Goal: Information Seeking & Learning: Learn about a topic

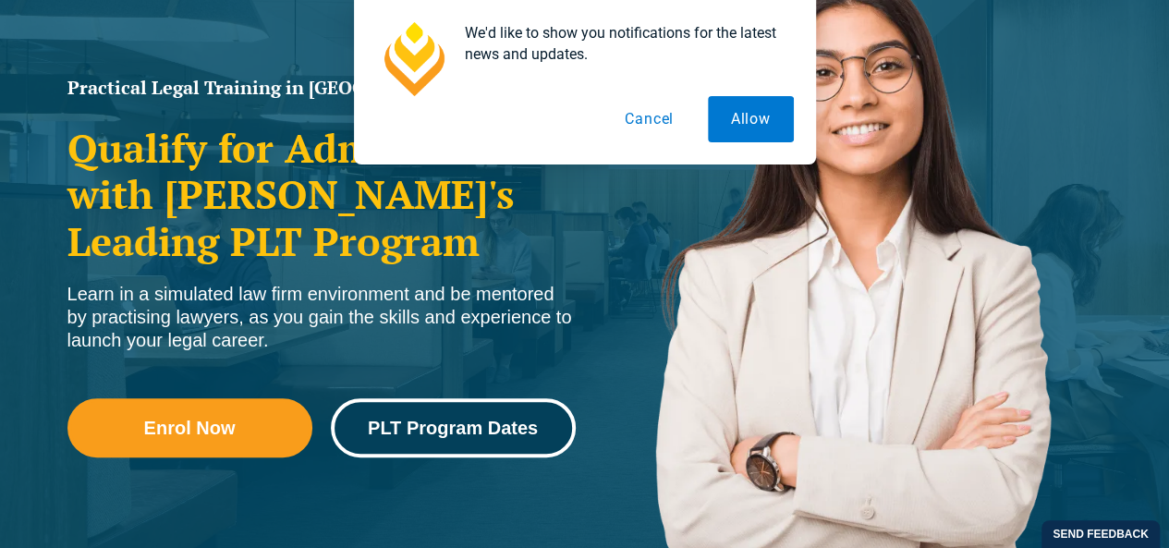
click at [469, 426] on span "PLT Program Dates" at bounding box center [453, 428] width 170 height 18
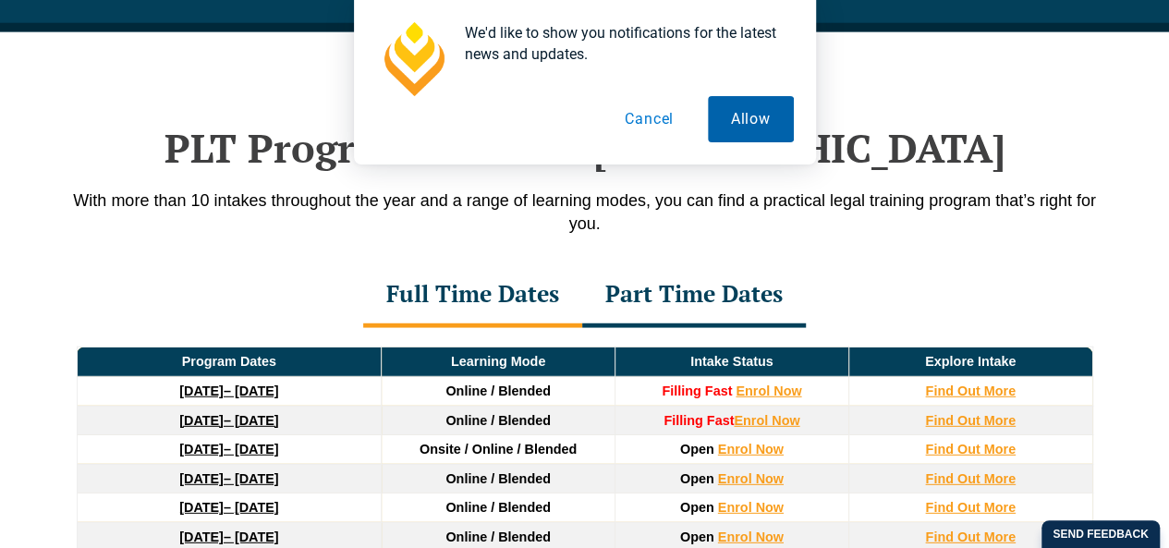
scroll to position [2384, 0]
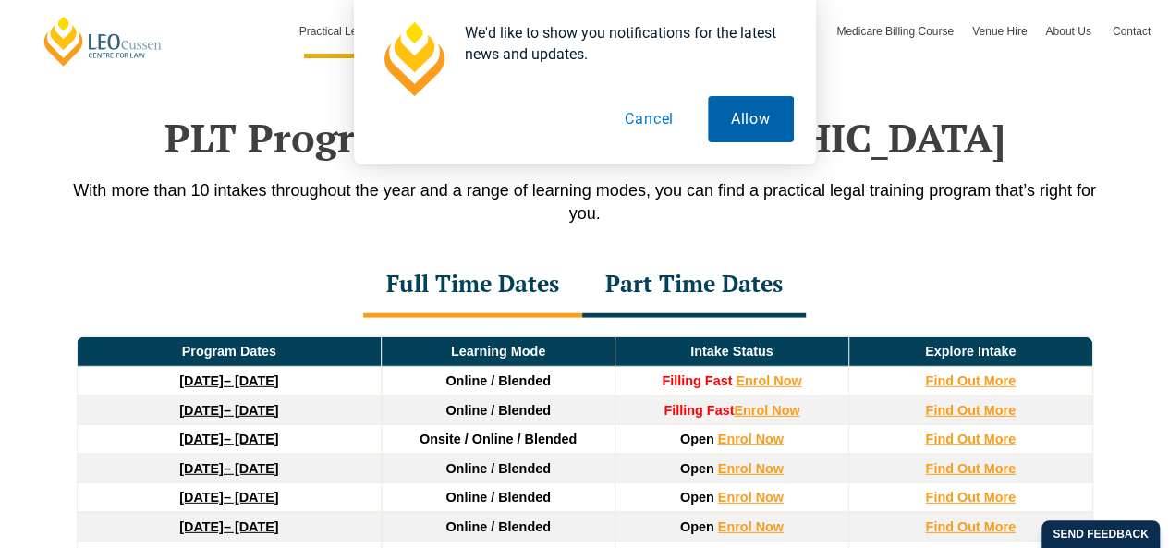
click at [760, 123] on button "Allow" at bounding box center [751, 119] width 86 height 46
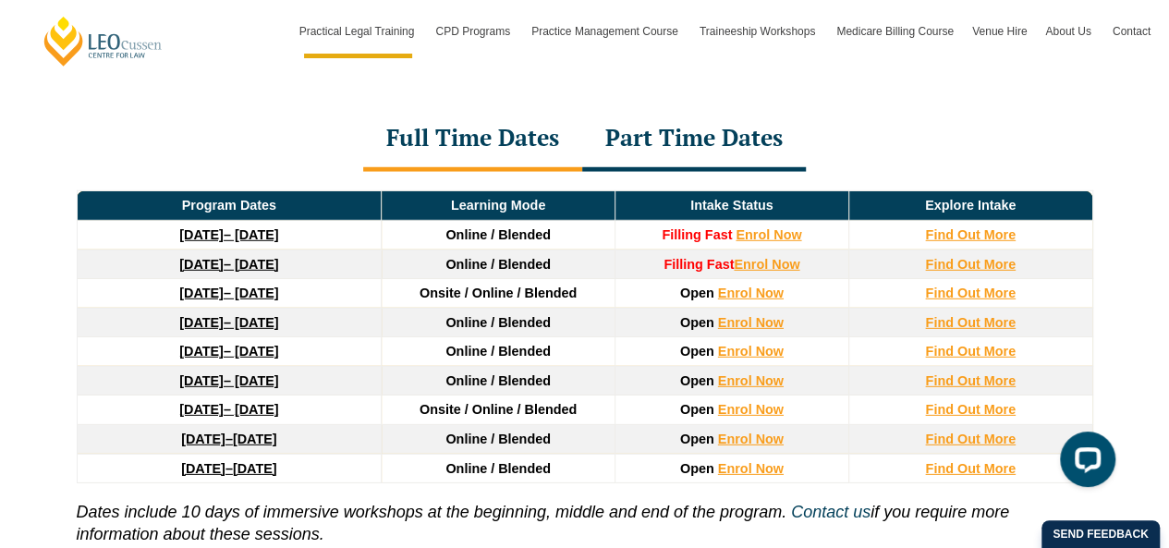
scroll to position [0, 0]
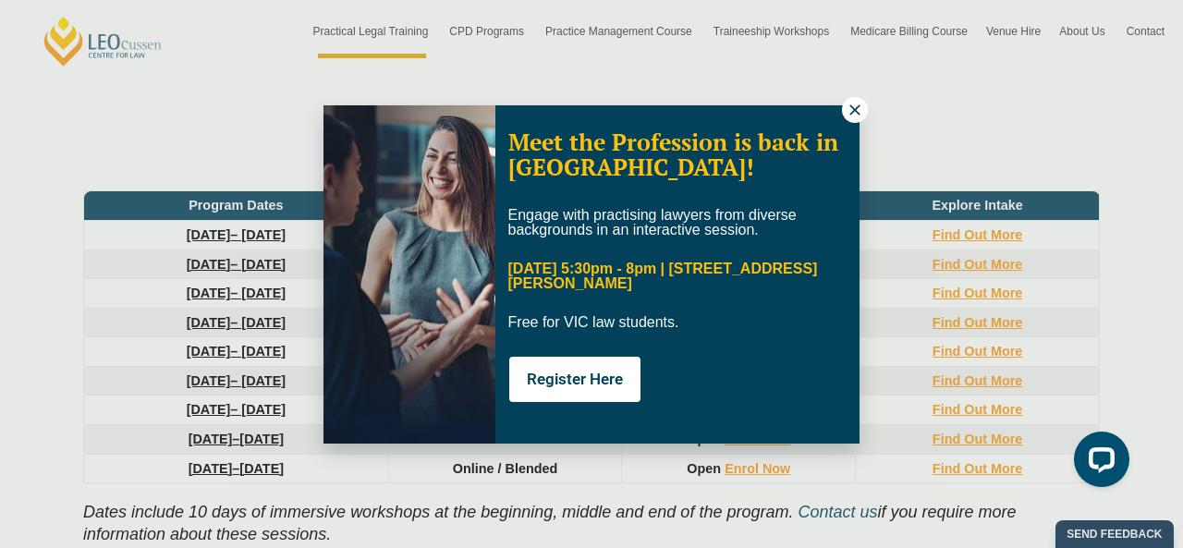
click at [852, 109] on icon at bounding box center [854, 110] width 17 height 17
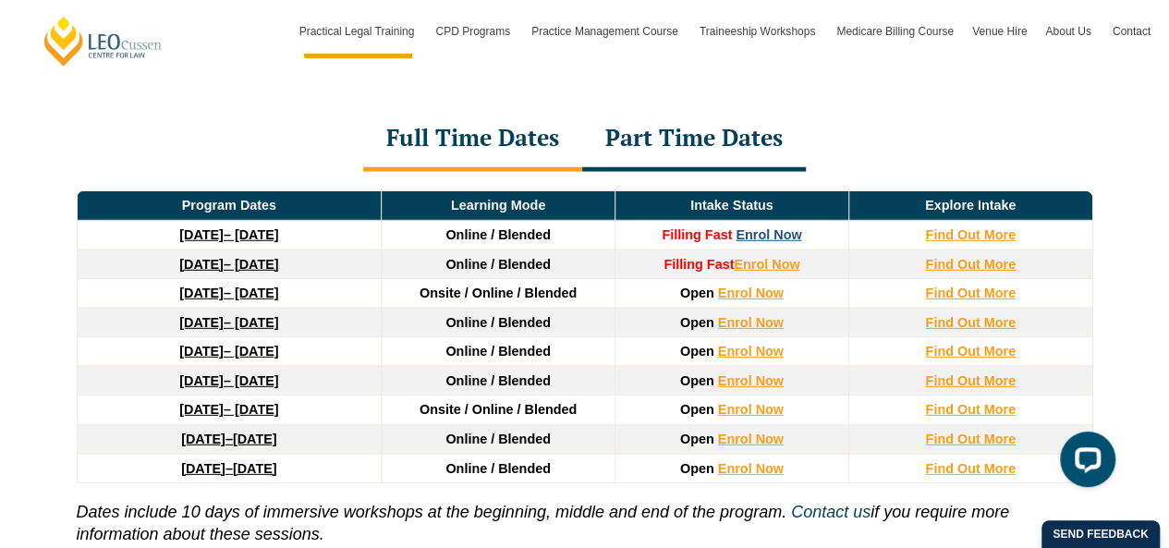
click at [778, 227] on link "Enrol Now" at bounding box center [769, 234] width 66 height 15
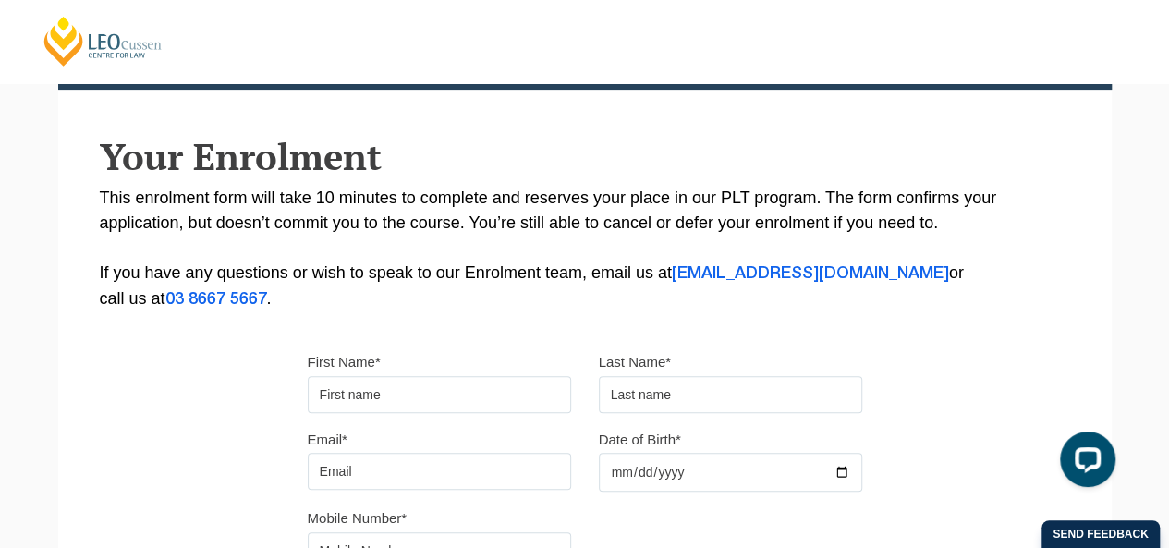
scroll to position [269, 0]
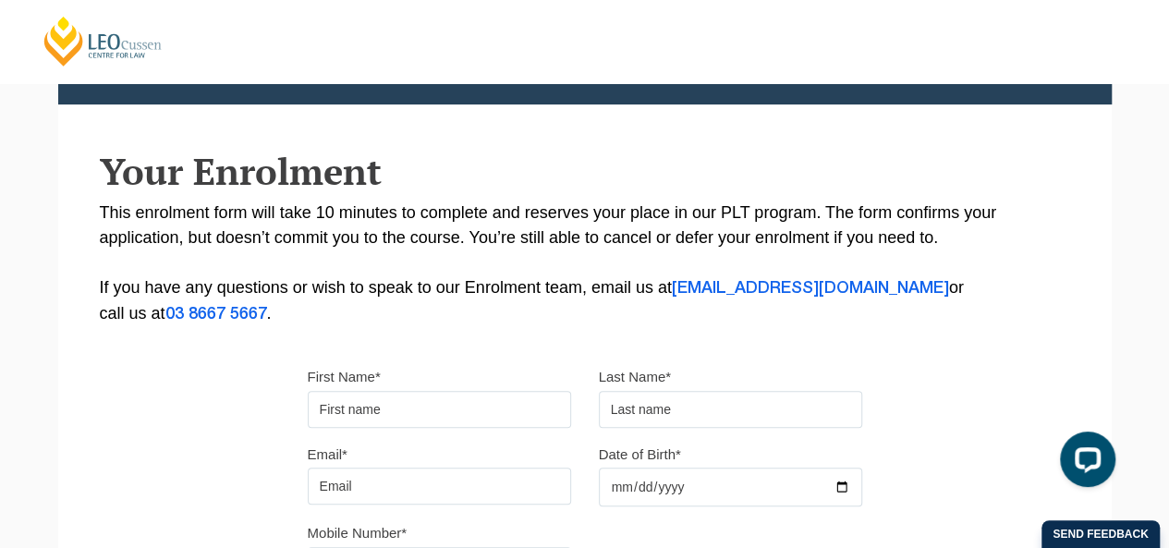
click at [394, 388] on div "First Name*" at bounding box center [439, 396] width 291 height 64
click at [395, 406] on input "First Name*" at bounding box center [439, 409] width 263 height 37
type input "Devika"
type input "Chaudhary"
type input "devika.chaudhary@education.vic.gov.au"
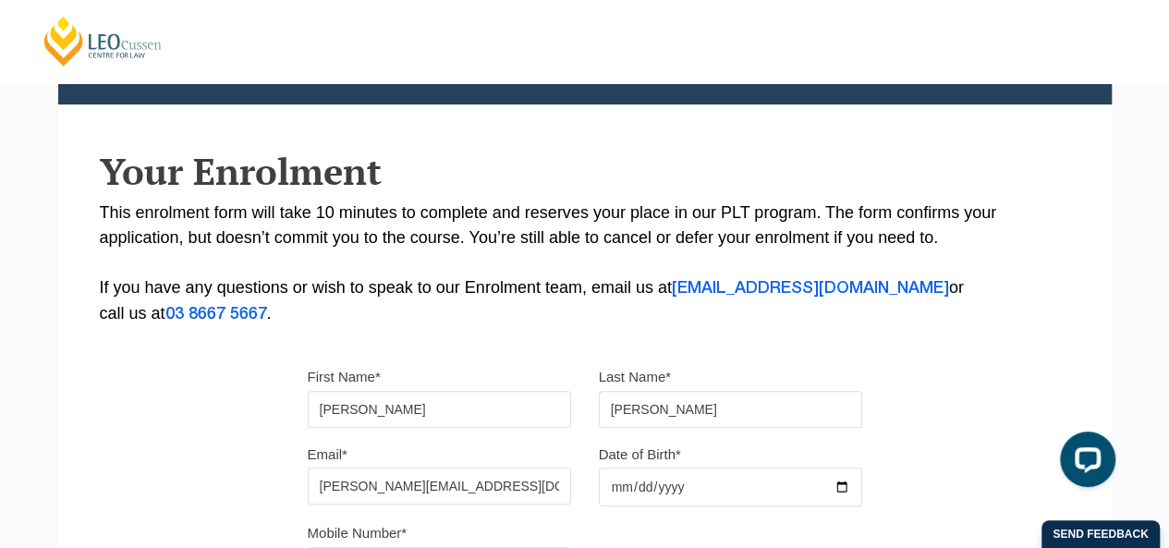
type input "0422143041"
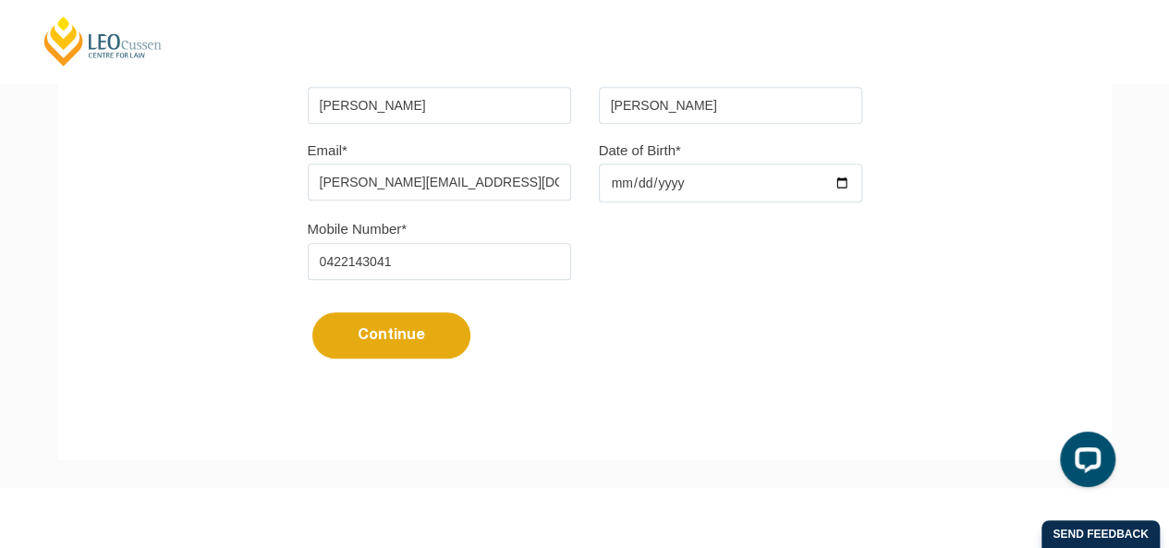
drag, startPoint x: 565, startPoint y: 181, endPoint x: 0, endPoint y: 220, distance: 565.9
click at [0, 220] on div "Please note that your information is saved on our server as you enter it. Congr…" at bounding box center [584, 21] width 1169 height 934
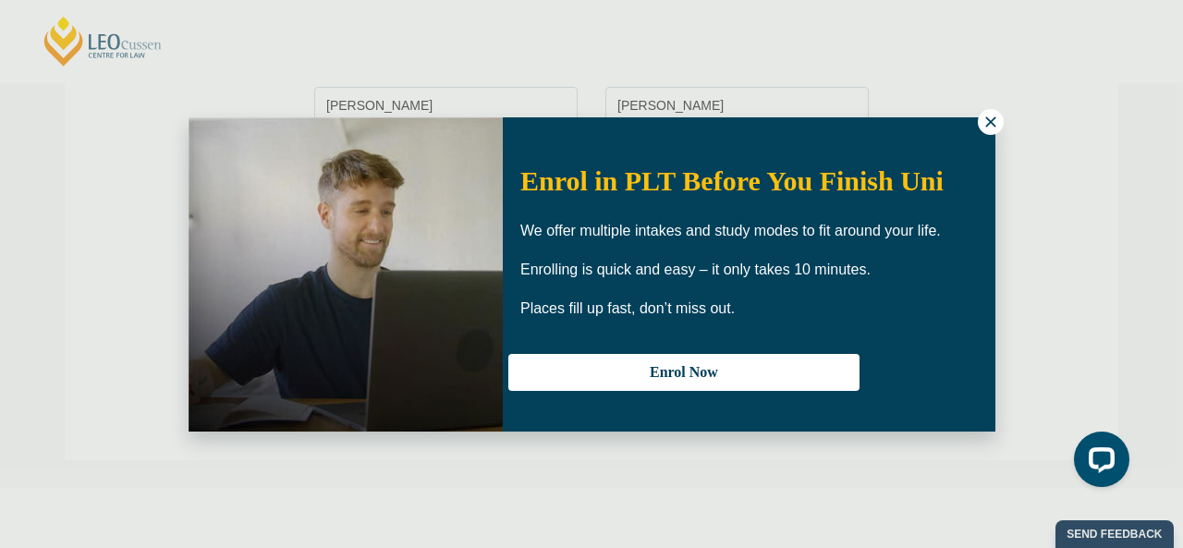
click at [987, 115] on icon at bounding box center [990, 122] width 17 height 17
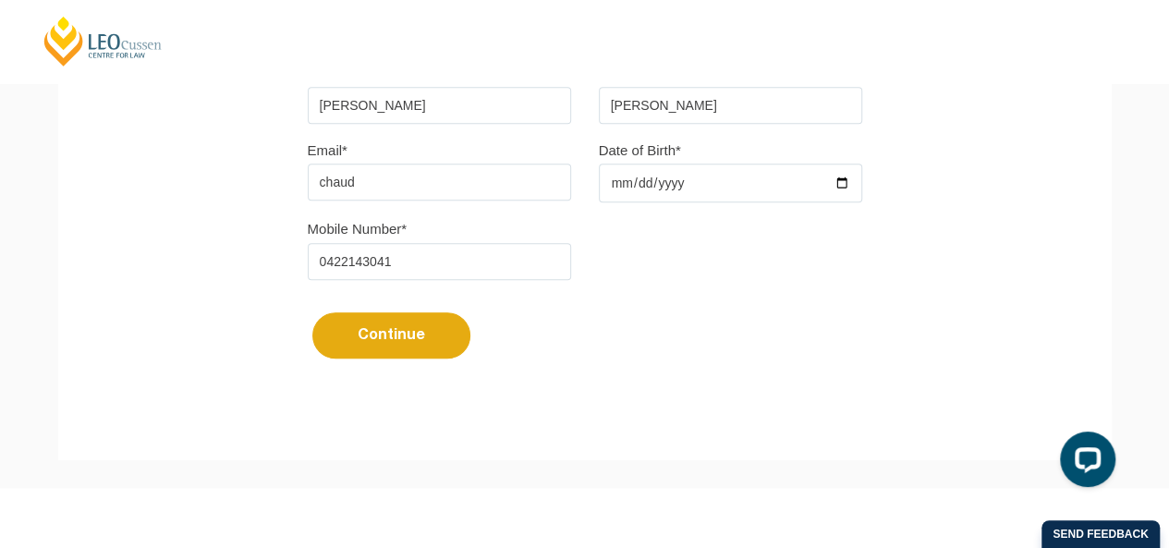
type input "chaudharyd802@gmail.com"
click at [613, 199] on input "Date of Birth*" at bounding box center [730, 183] width 263 height 39
type input "1999-12-17"
click at [405, 345] on button "Continue" at bounding box center [391, 335] width 158 height 46
select select
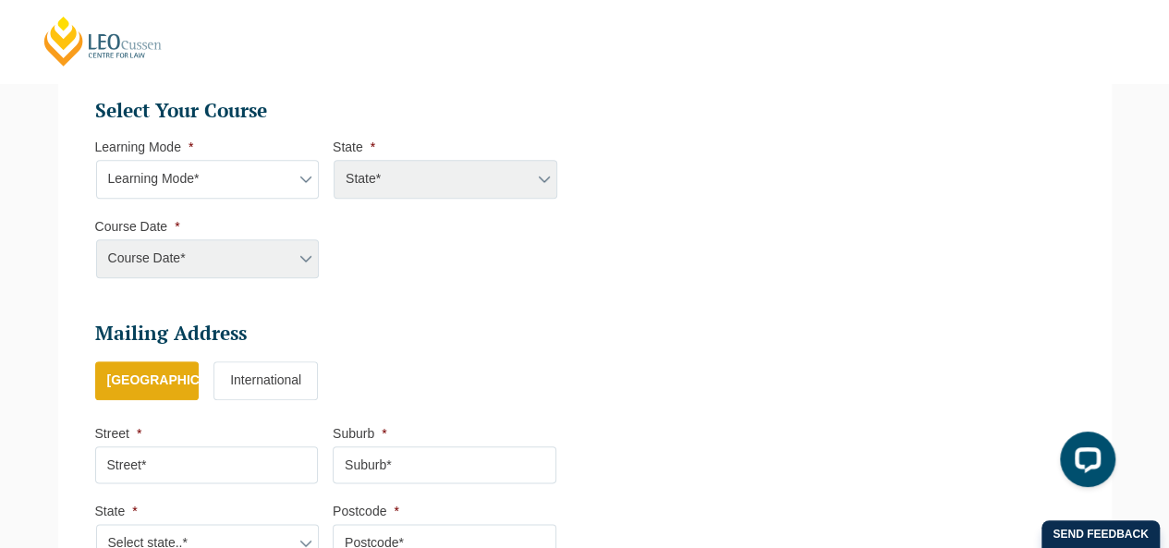
scroll to position [838, 0]
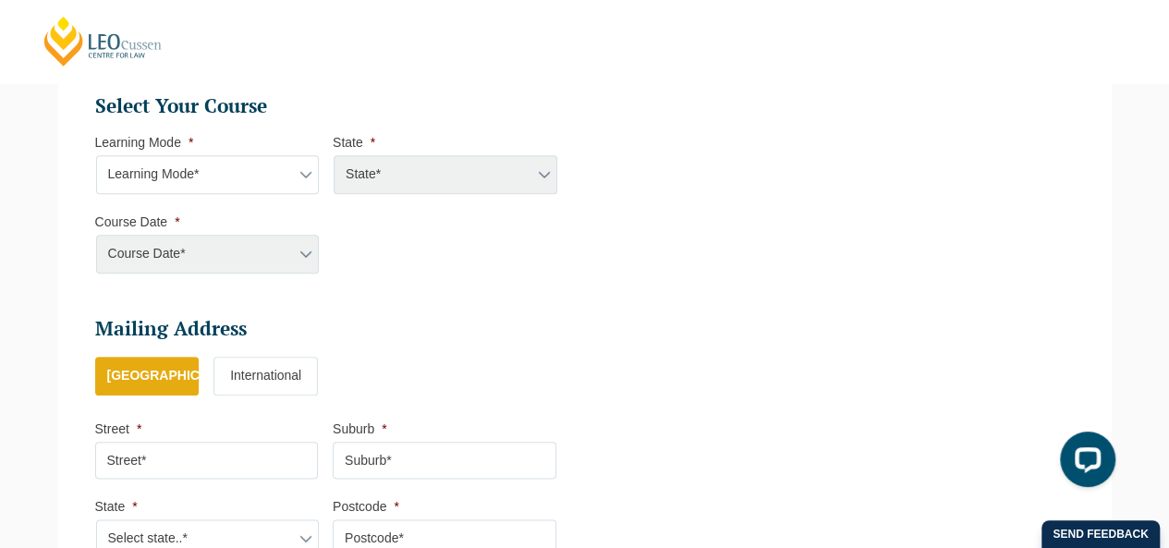
click at [189, 179] on select "Learning Mode* Online Full Time Learning Online Part Time Learning Blended Full…" at bounding box center [208, 174] width 224 height 39
select select "Online Full Time Learning"
click at [96, 155] on select "Learning Mode* Online Full Time Learning Online Part Time Learning Blended Full…" at bounding box center [208, 174] width 224 height 39
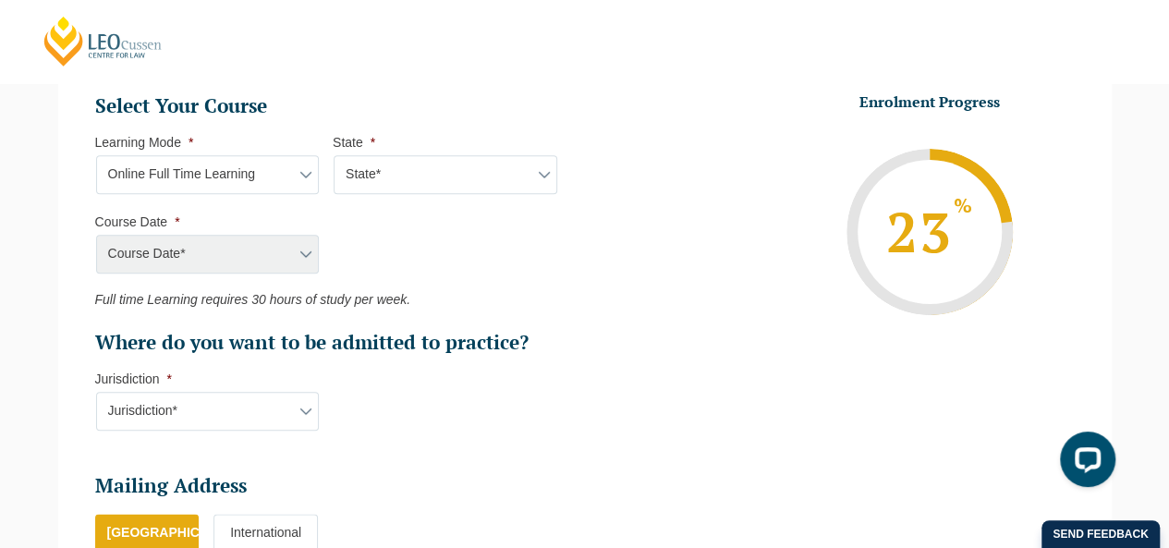
click at [446, 176] on select "State* National (ACT/NSW, VIC, QLD, SA, WA)" at bounding box center [446, 174] width 224 height 39
select select "National (ACT/NSW, VIC, QLD, SA, WA)"
click at [334, 155] on select "State* National (ACT/NSW, VIC, QLD, SA, WA)" at bounding box center [446, 174] width 224 height 39
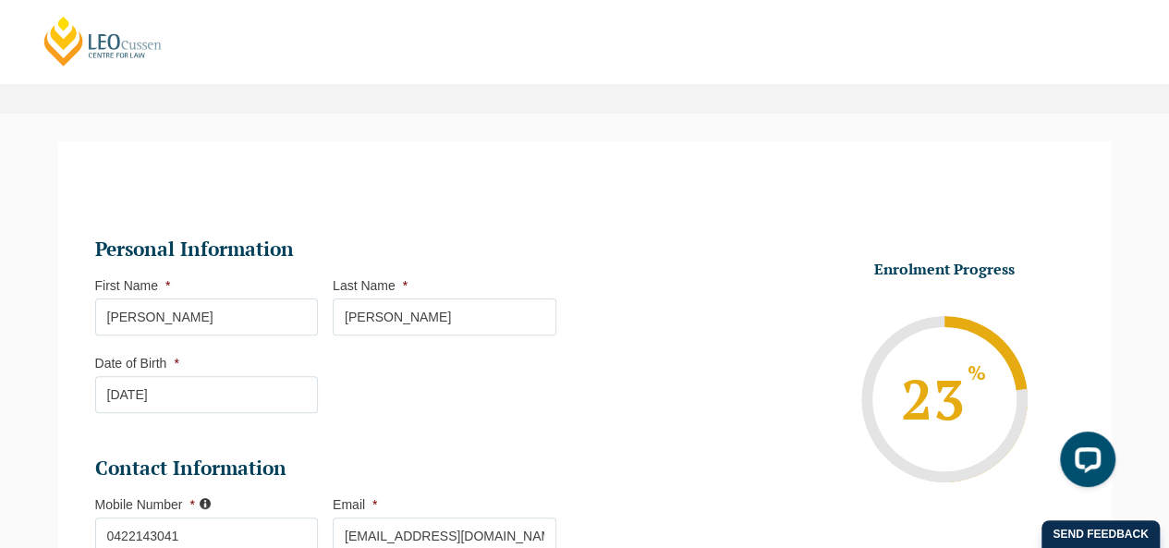
scroll to position [0, 0]
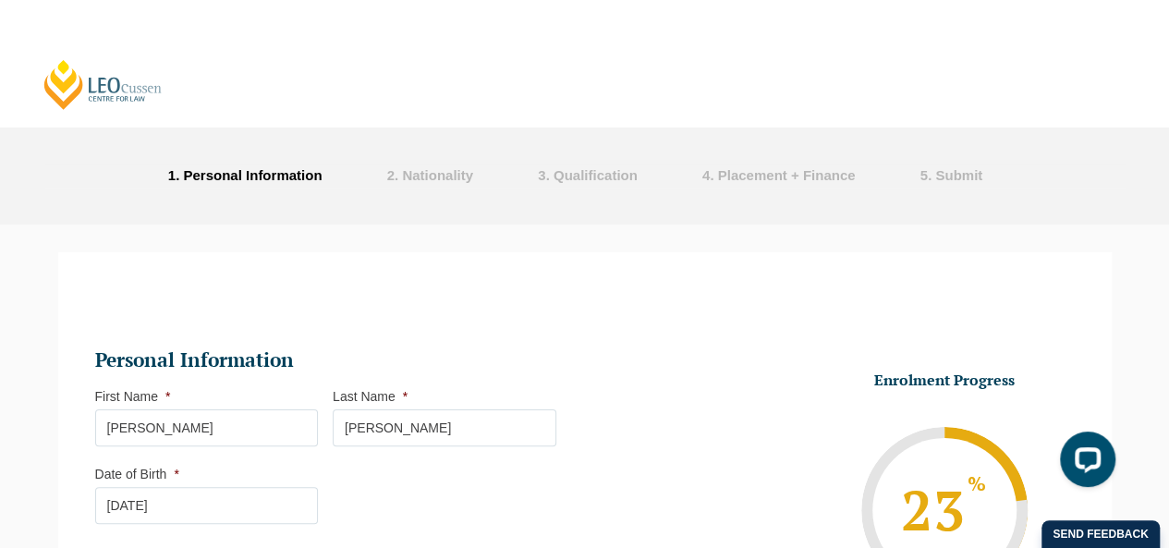
click at [109, 85] on link "[PERSON_NAME] Centre for Law" at bounding box center [103, 84] width 123 height 53
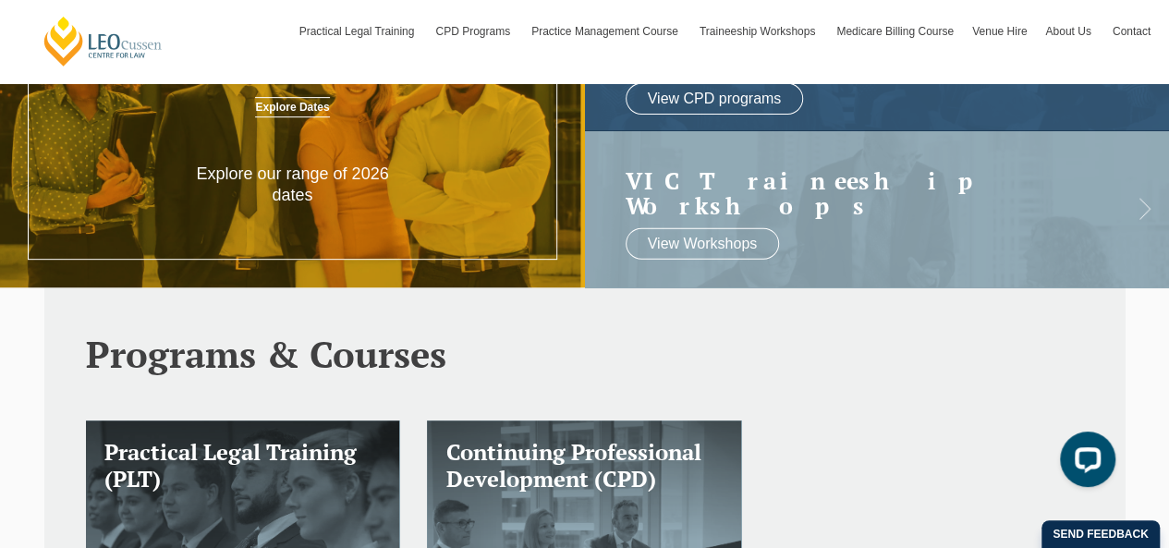
scroll to position [297, 0]
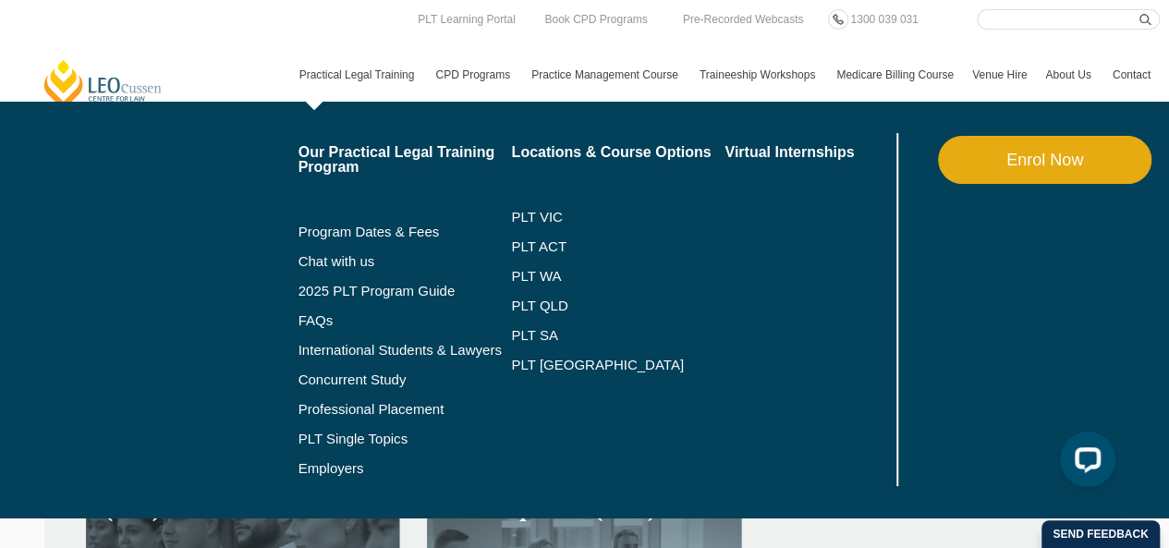
click at [379, 73] on link "Practical Legal Training" at bounding box center [358, 75] width 137 height 54
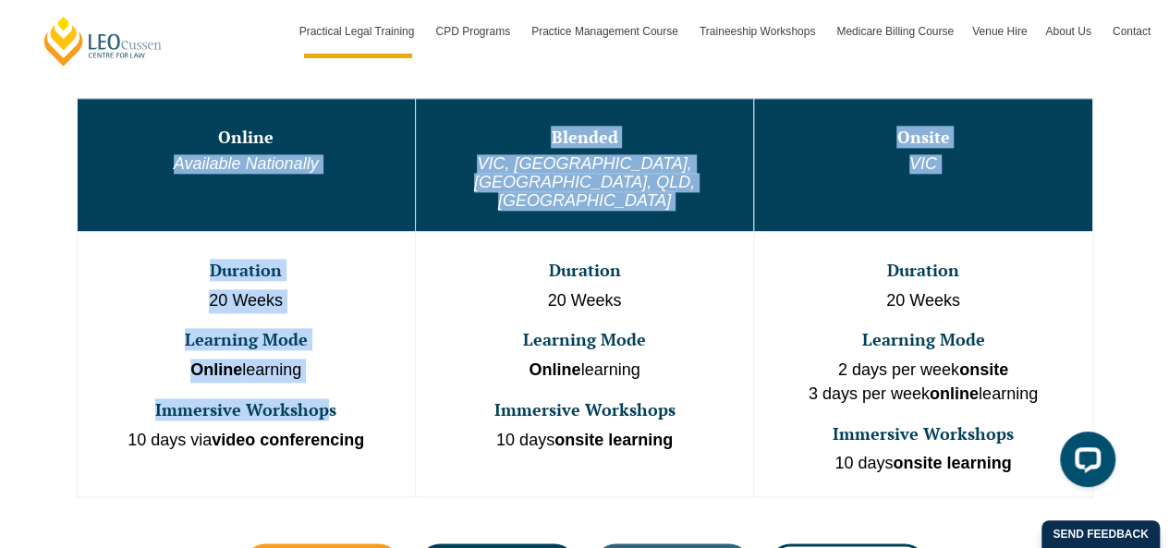
drag, startPoint x: 278, startPoint y: 144, endPoint x: 323, endPoint y: 347, distance: 207.4
click at [323, 347] on tbody "Online Available Nationally Blended VIC, WA, ACT, QLD, SA Onsite VIC Duration 2…" at bounding box center [585, 297] width 1016 height 398
click at [323, 347] on td "Duration 20 Weeks Learning Mode Online learning Immersive Workshops 10 days via…" at bounding box center [246, 363] width 338 height 265
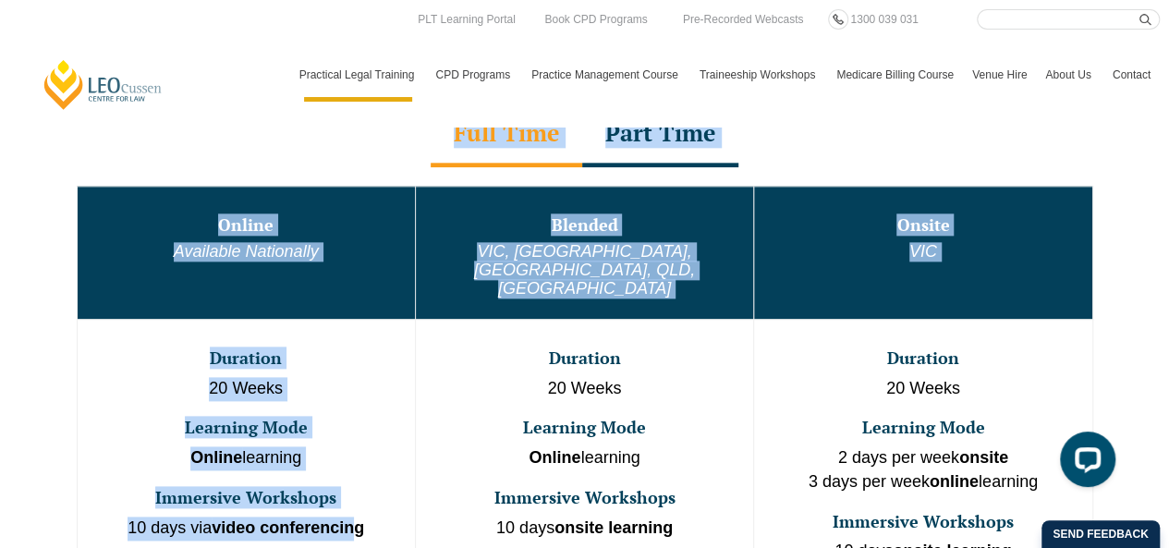
drag, startPoint x: 359, startPoint y: 403, endPoint x: 158, endPoint y: -8, distance: 457.5
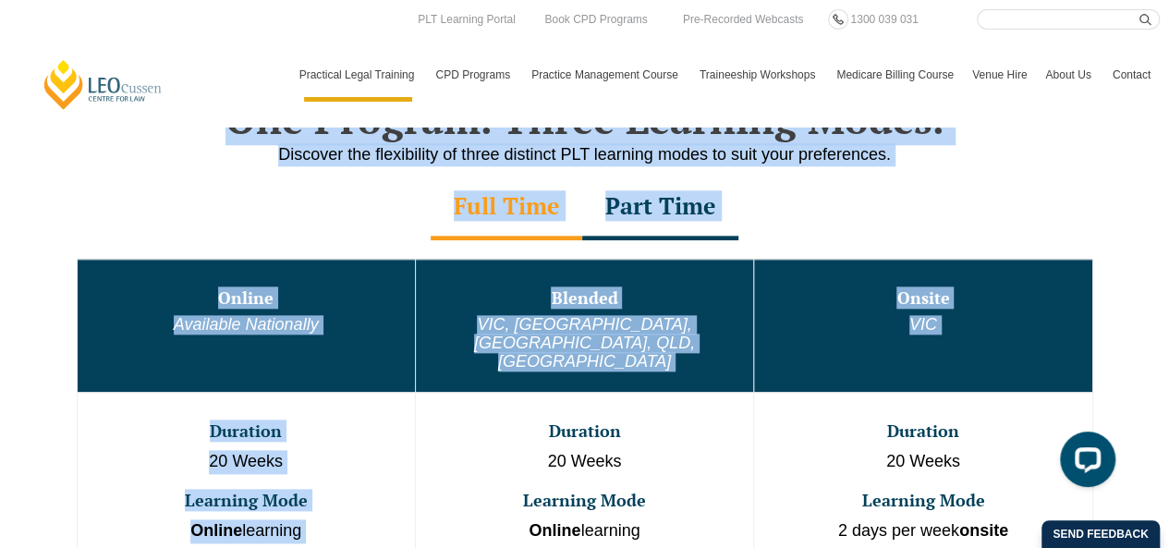
click at [394, 392] on td "Duration 20 Weeks Learning Mode Online learning Immersive Workshops 10 days via…" at bounding box center [246, 524] width 338 height 265
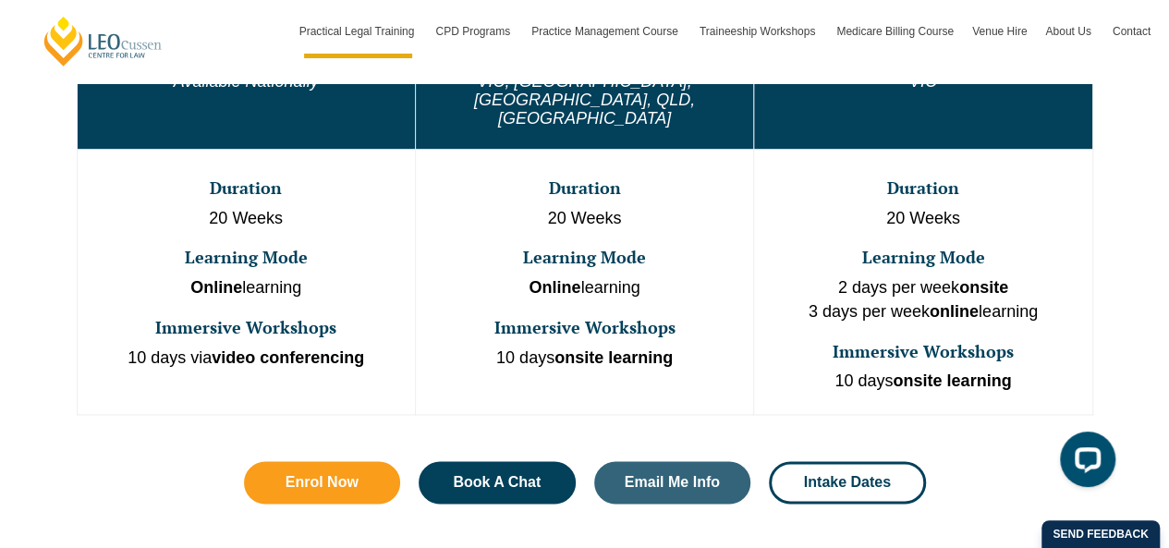
scroll to position [1131, 0]
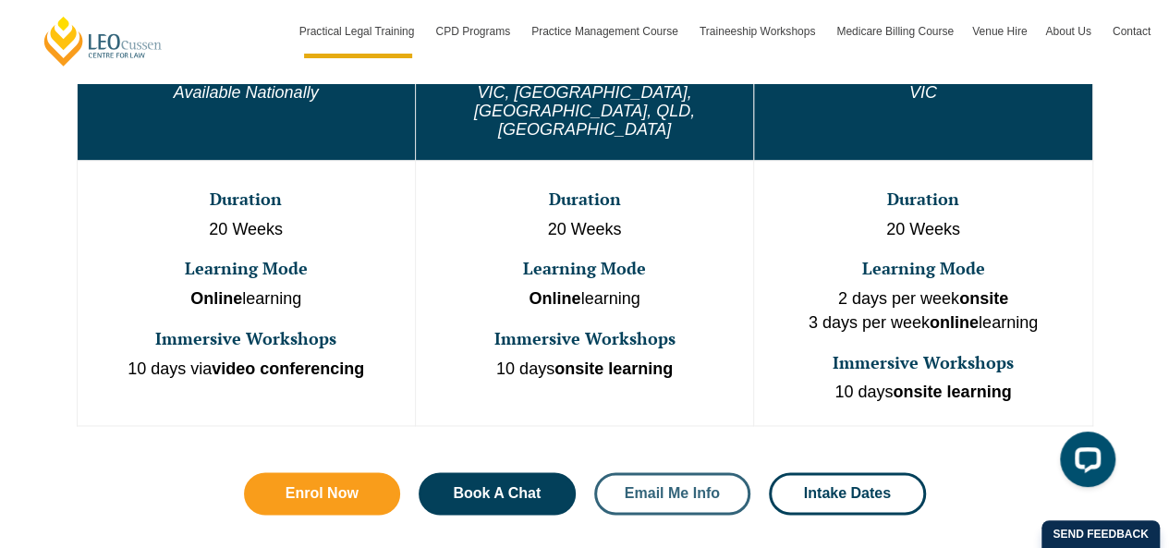
click at [691, 472] on link "Email Me Info" at bounding box center [672, 493] width 157 height 43
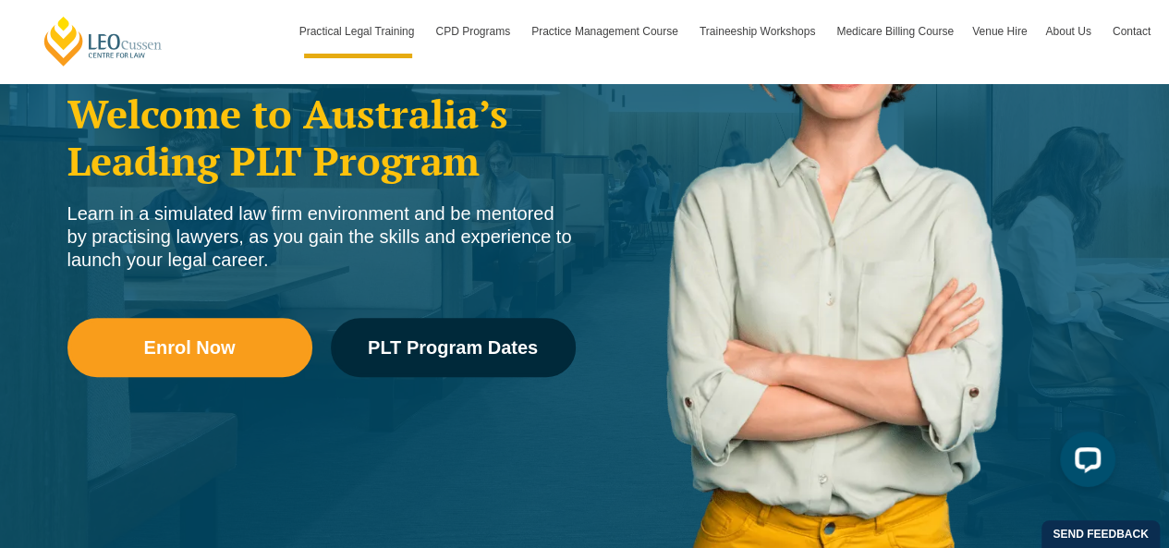
scroll to position [323, 0]
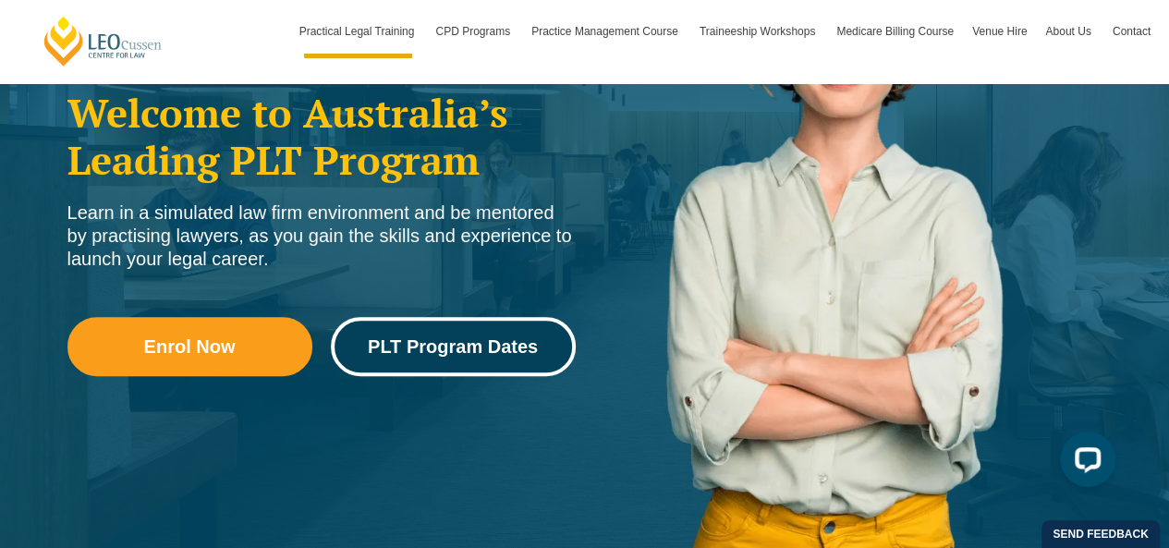
click at [506, 371] on link "PLT Program Dates" at bounding box center [453, 346] width 245 height 59
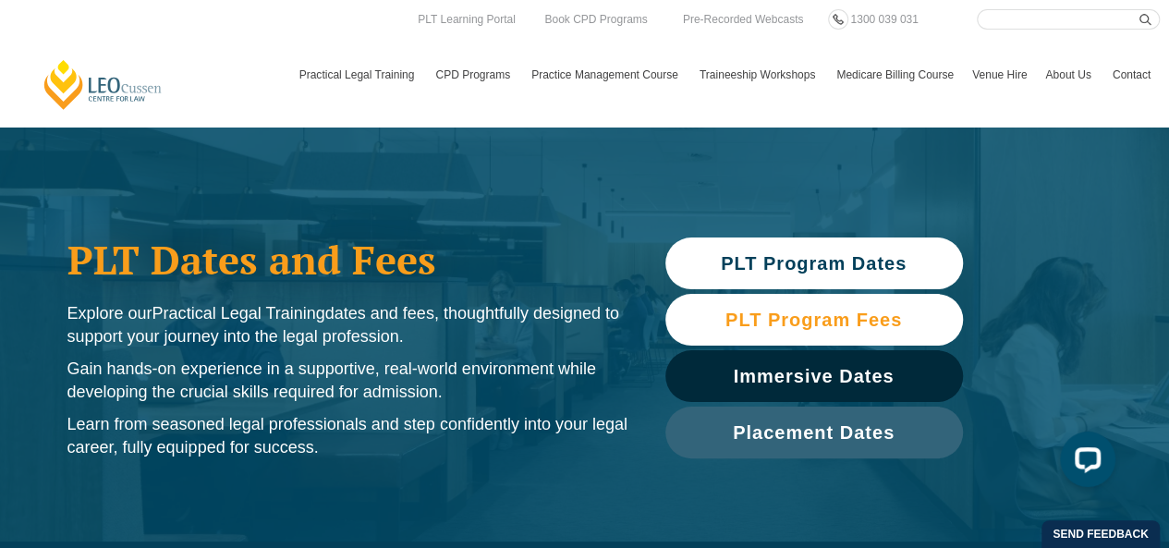
click at [891, 325] on span "PLT Program Fees" at bounding box center [813, 319] width 176 height 18
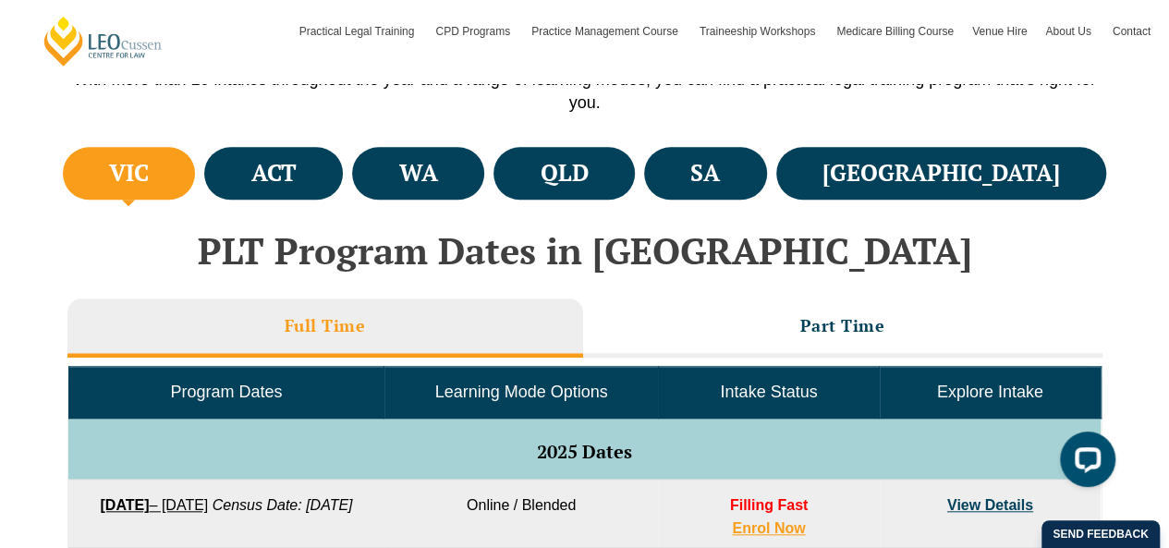
scroll to position [761, 0]
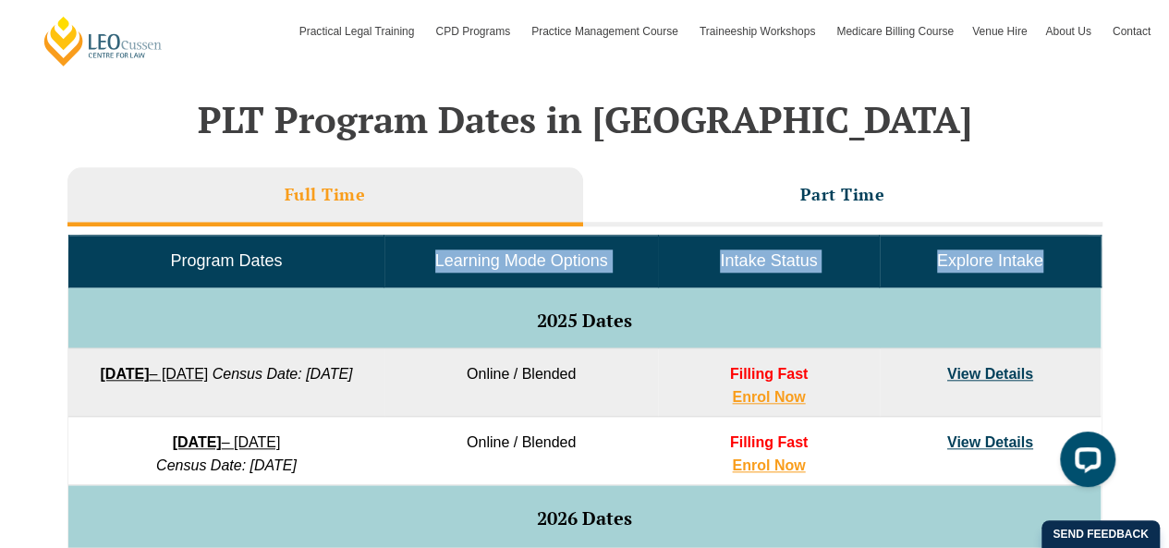
drag, startPoint x: 404, startPoint y: 280, endPoint x: 533, endPoint y: 306, distance: 131.9
click at [533, 306] on td "2025 Dates" at bounding box center [584, 317] width 1032 height 61
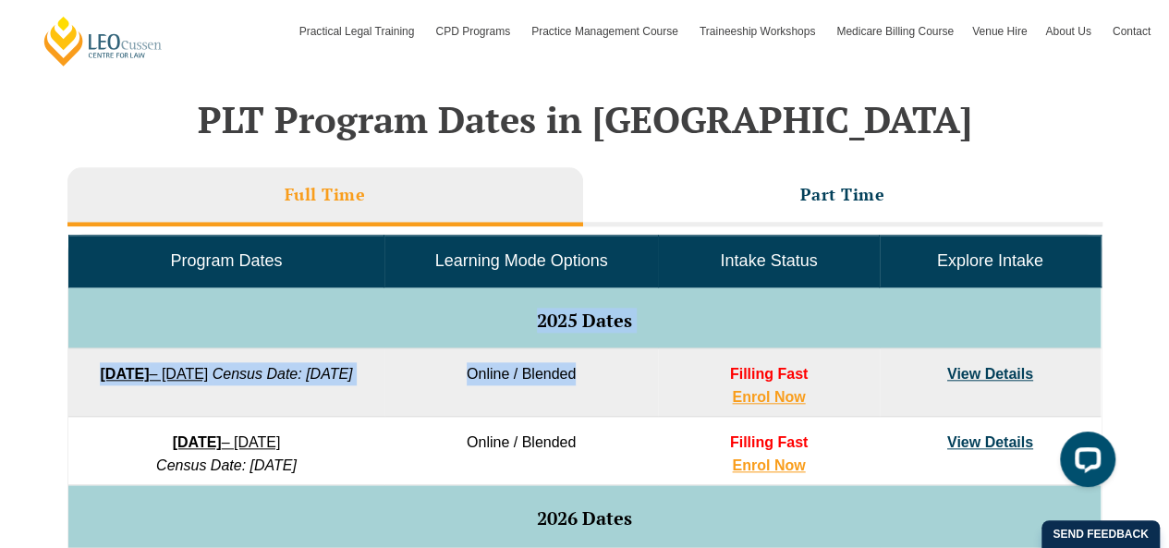
drag, startPoint x: 533, startPoint y: 306, endPoint x: 658, endPoint y: 365, distance: 138.1
click at [658, 365] on td "Filling Fast Enrol Now" at bounding box center [768, 382] width 221 height 68
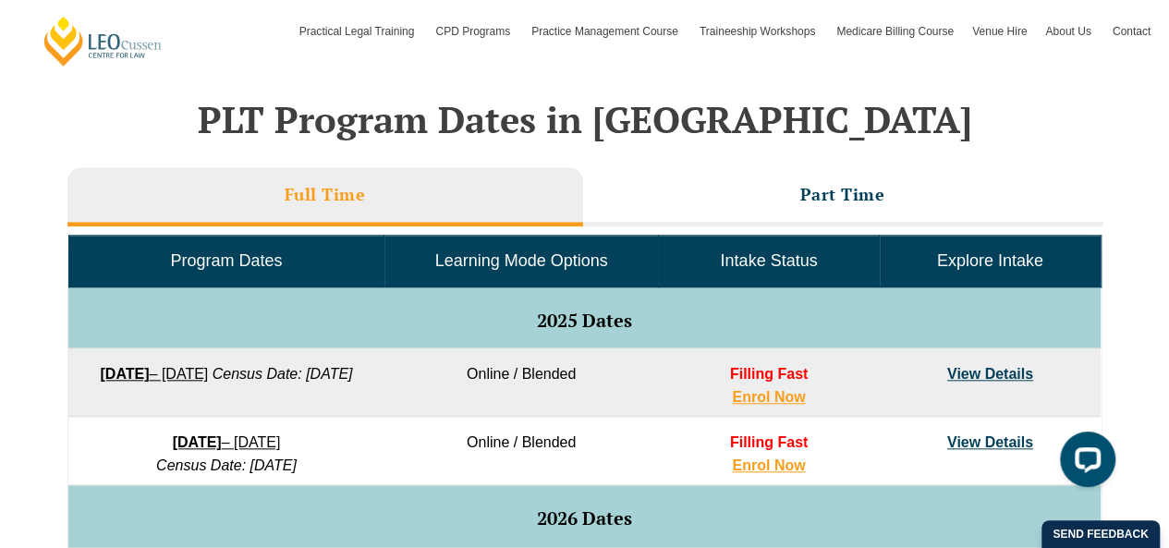
drag, startPoint x: 624, startPoint y: 300, endPoint x: 409, endPoint y: 295, distance: 214.5
click at [409, 295] on td "2025 Dates" at bounding box center [584, 317] width 1032 height 61
drag, startPoint x: 521, startPoint y: 306, endPoint x: 911, endPoint y: 345, distance: 391.9
click at [911, 345] on td "2025 Dates" at bounding box center [584, 317] width 1032 height 61
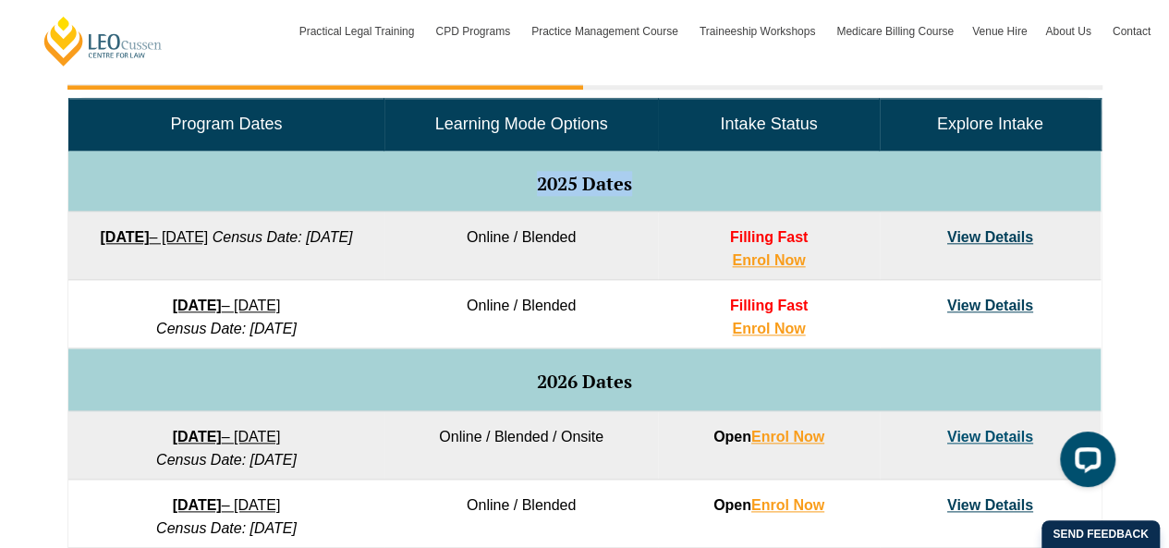
scroll to position [907, 0]
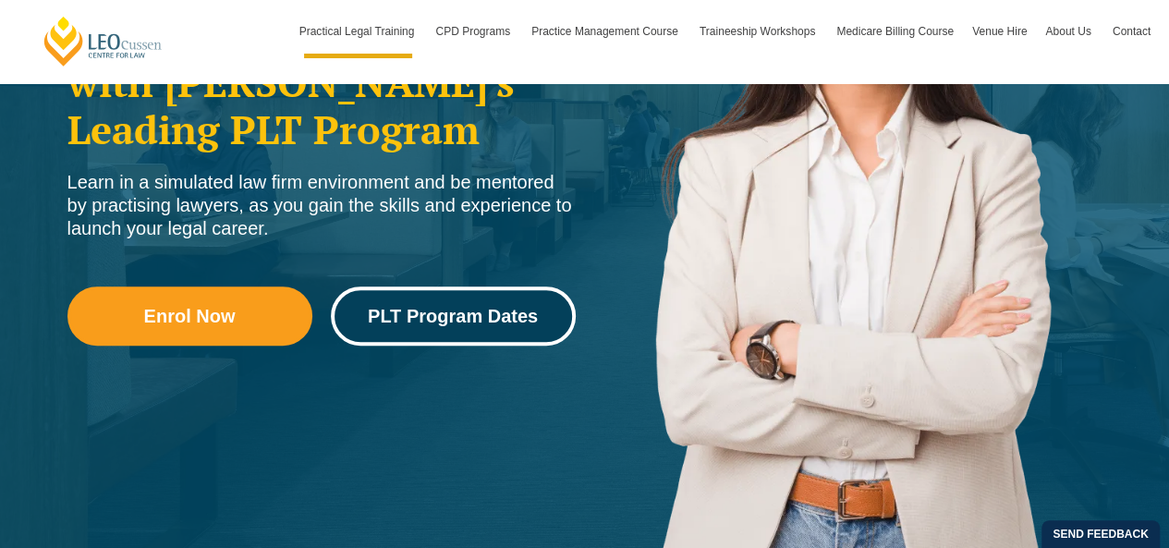
click at [474, 307] on span "PLT Program Dates" at bounding box center [453, 316] width 170 height 18
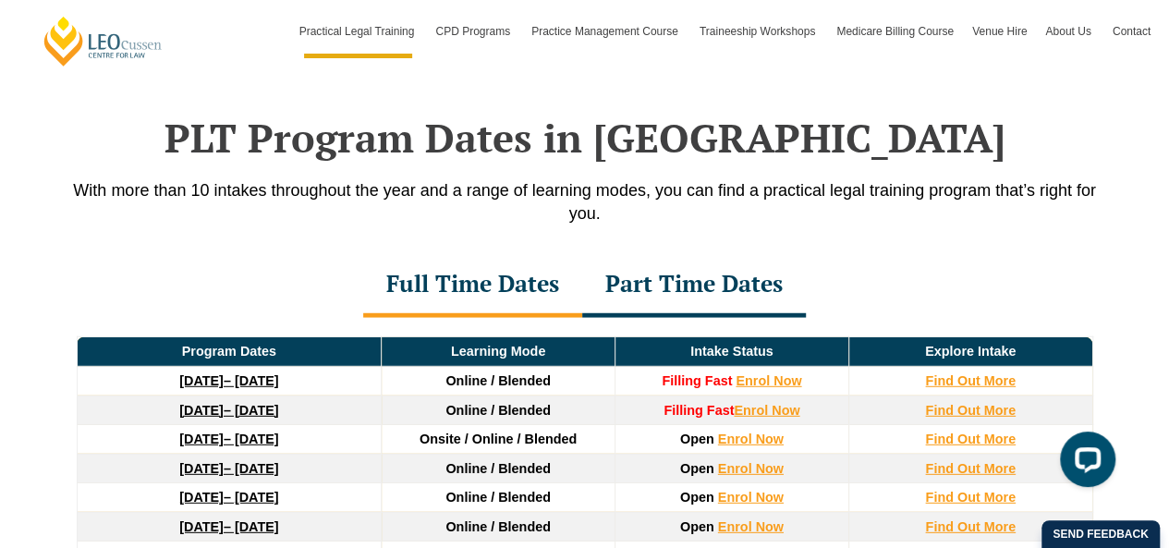
scroll to position [2384, 0]
click at [744, 283] on div "Part Time Dates" at bounding box center [694, 285] width 224 height 65
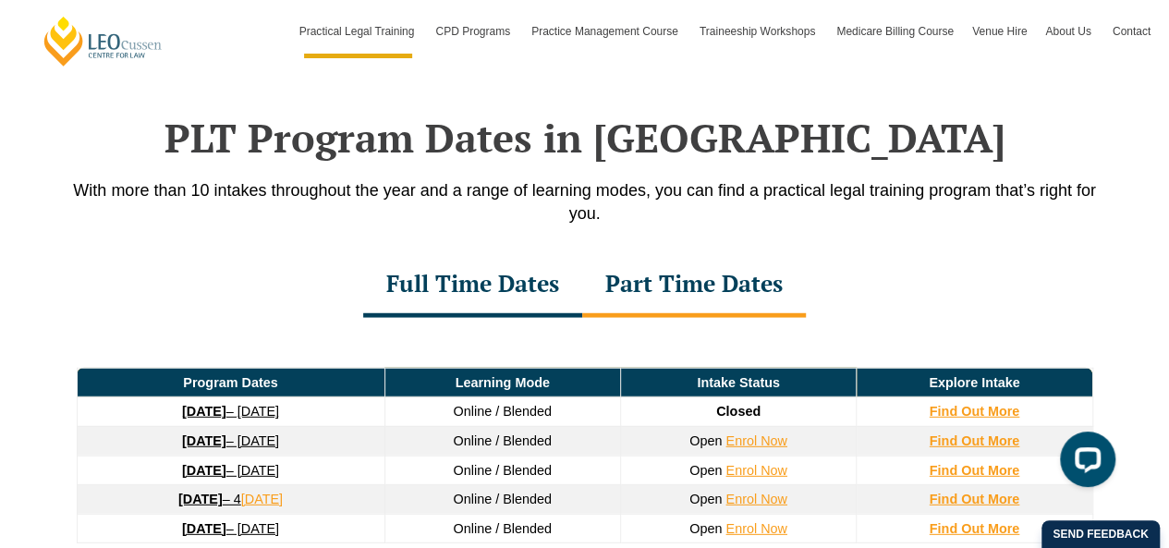
click at [541, 275] on div "Full Time Dates" at bounding box center [472, 285] width 219 height 65
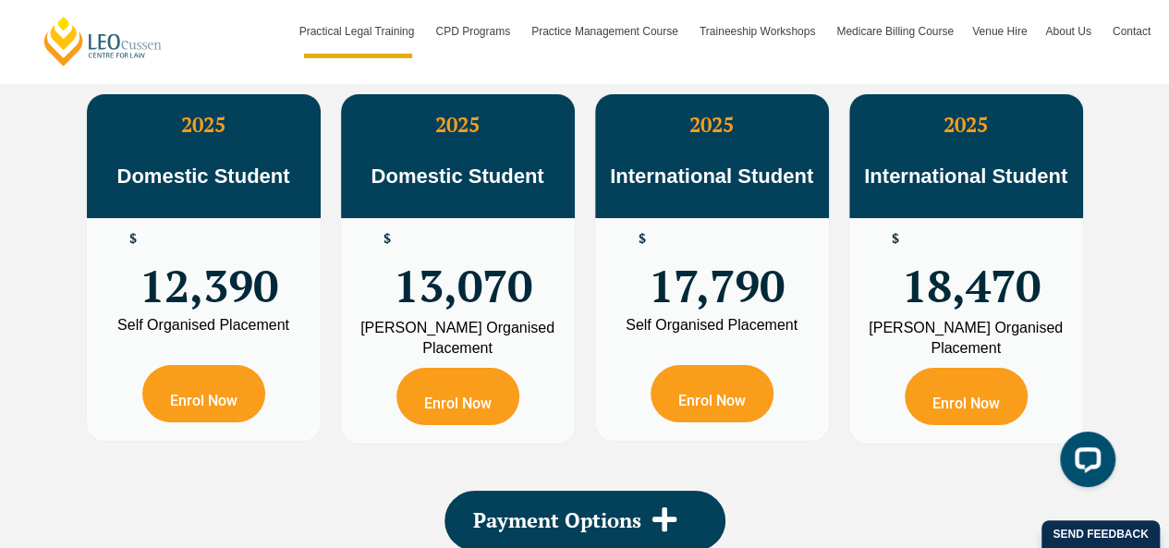
scroll to position [3441, 0]
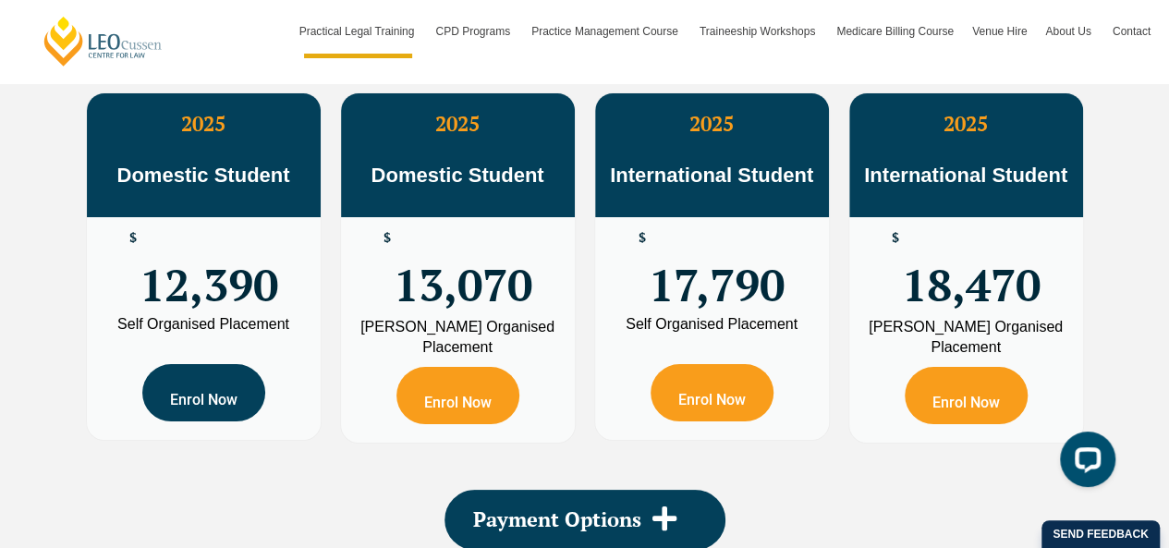
click at [190, 385] on link "Enrol Now" at bounding box center [203, 392] width 123 height 57
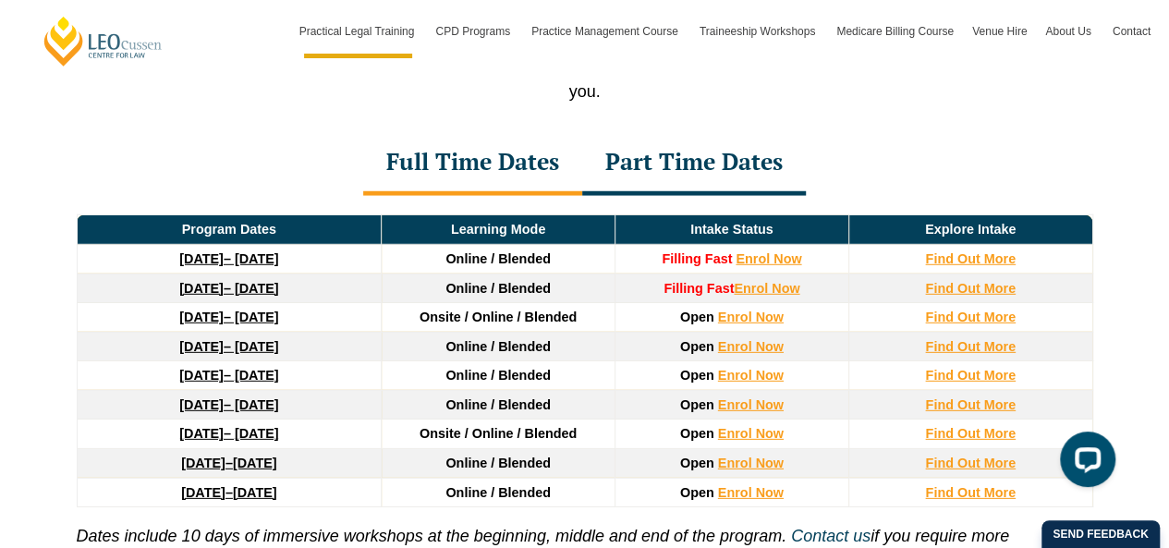
scroll to position [2517, 0]
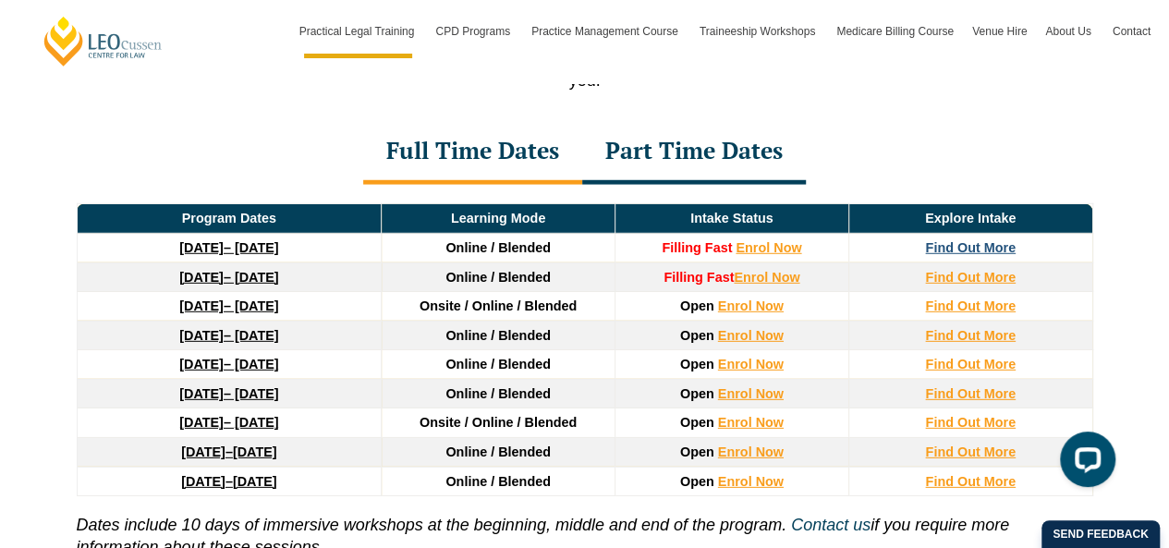
click at [953, 240] on strong "Find Out More" at bounding box center [970, 247] width 91 height 15
